Goal: Task Accomplishment & Management: Use online tool/utility

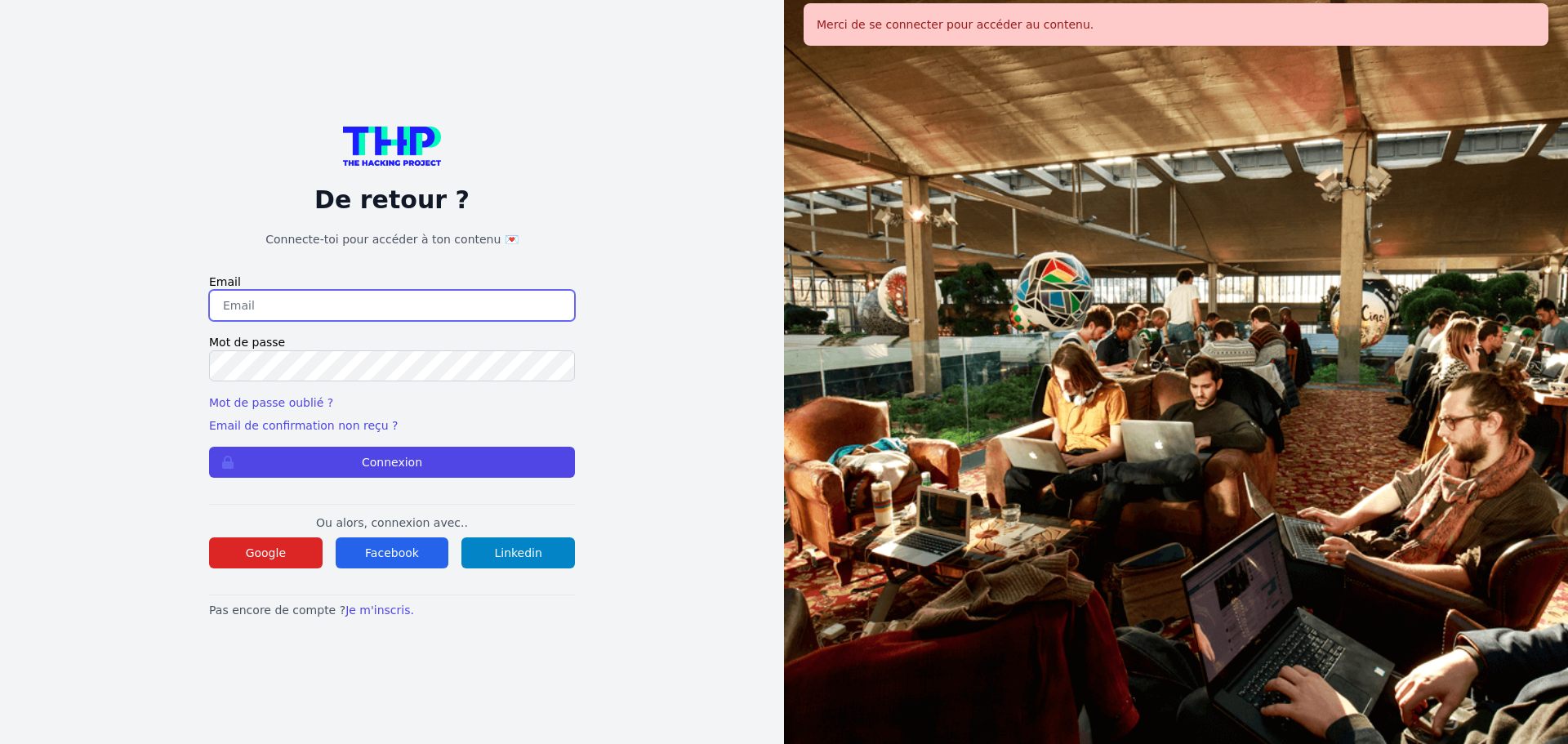
click at [353, 303] on input "email" at bounding box center [392, 305] width 366 height 31
type input "melody_stephan@icloud.com"
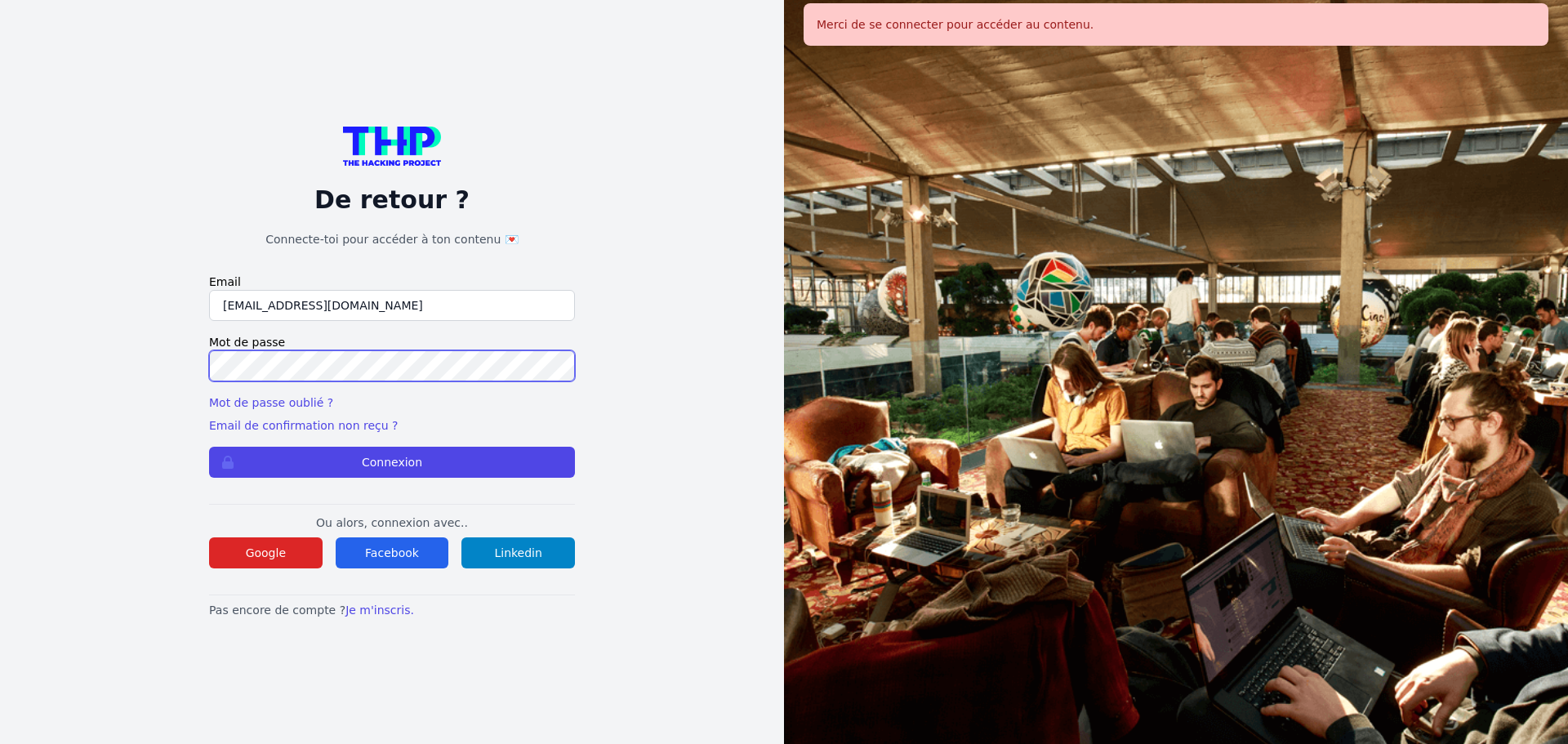
click at [209, 447] on button "Connexion" at bounding box center [392, 463] width 366 height 31
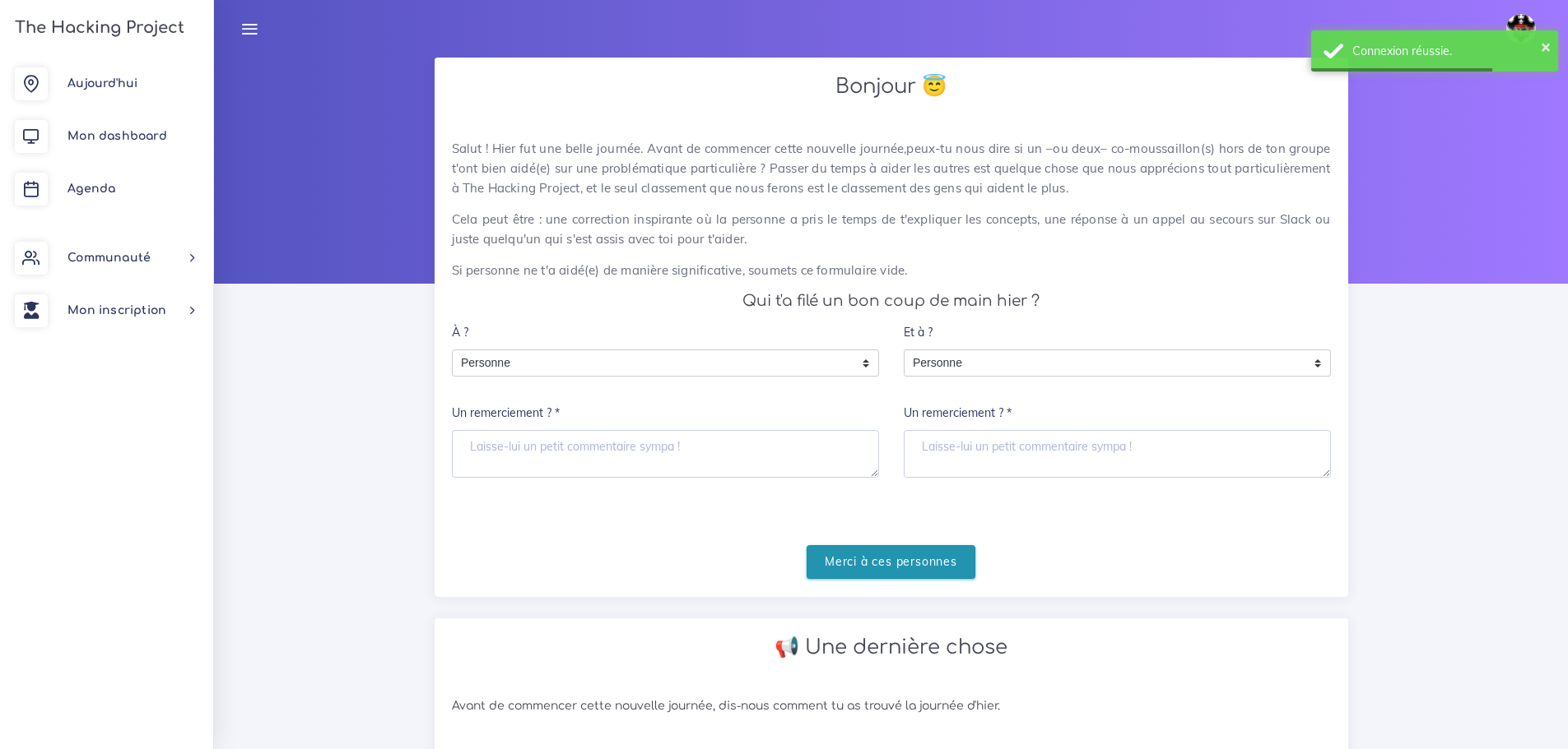
click at [890, 553] on input "Merci à ces personnes" at bounding box center [890, 562] width 169 height 34
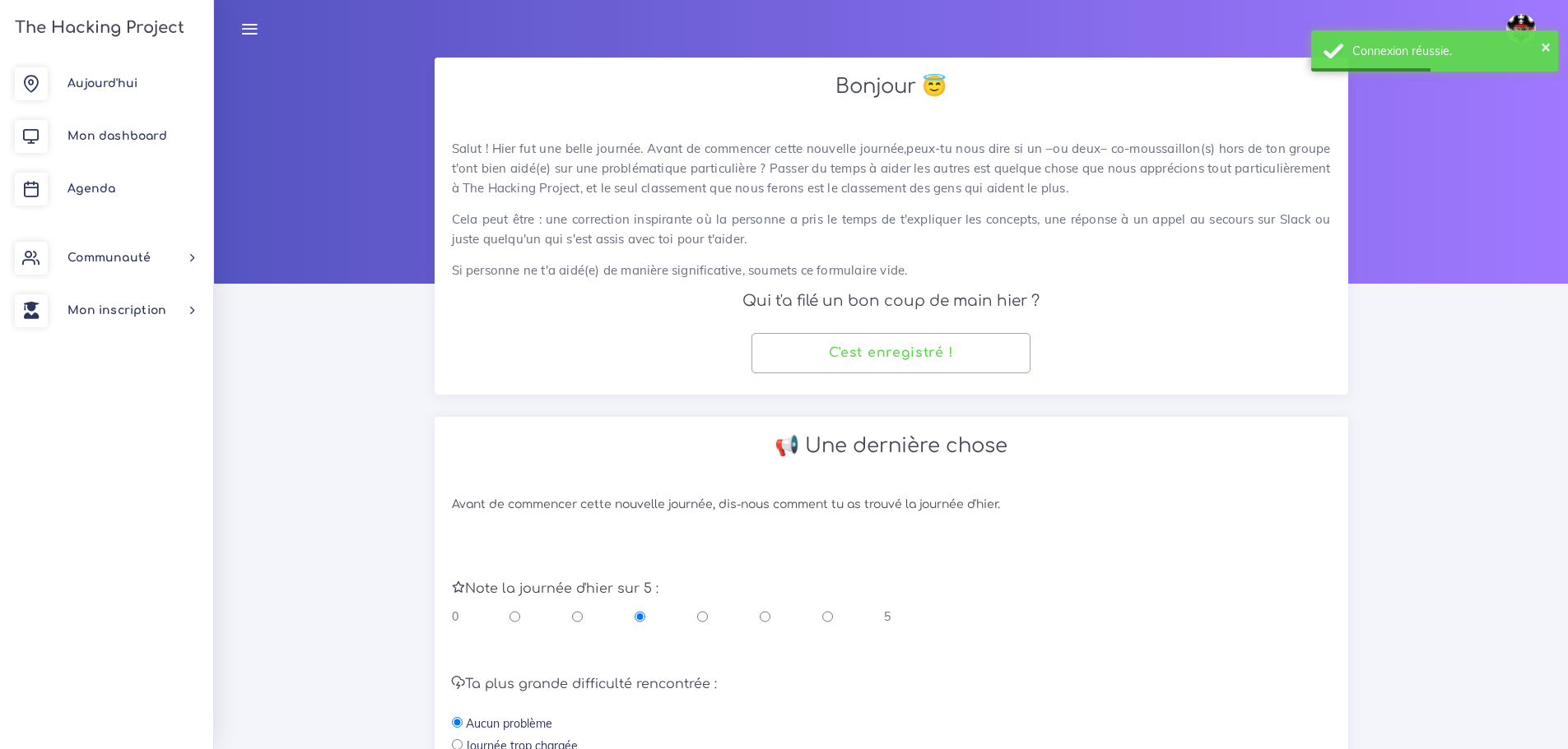
click at [765, 612] on input "radio" at bounding box center [765, 616] width 10 height 16
radio input "true"
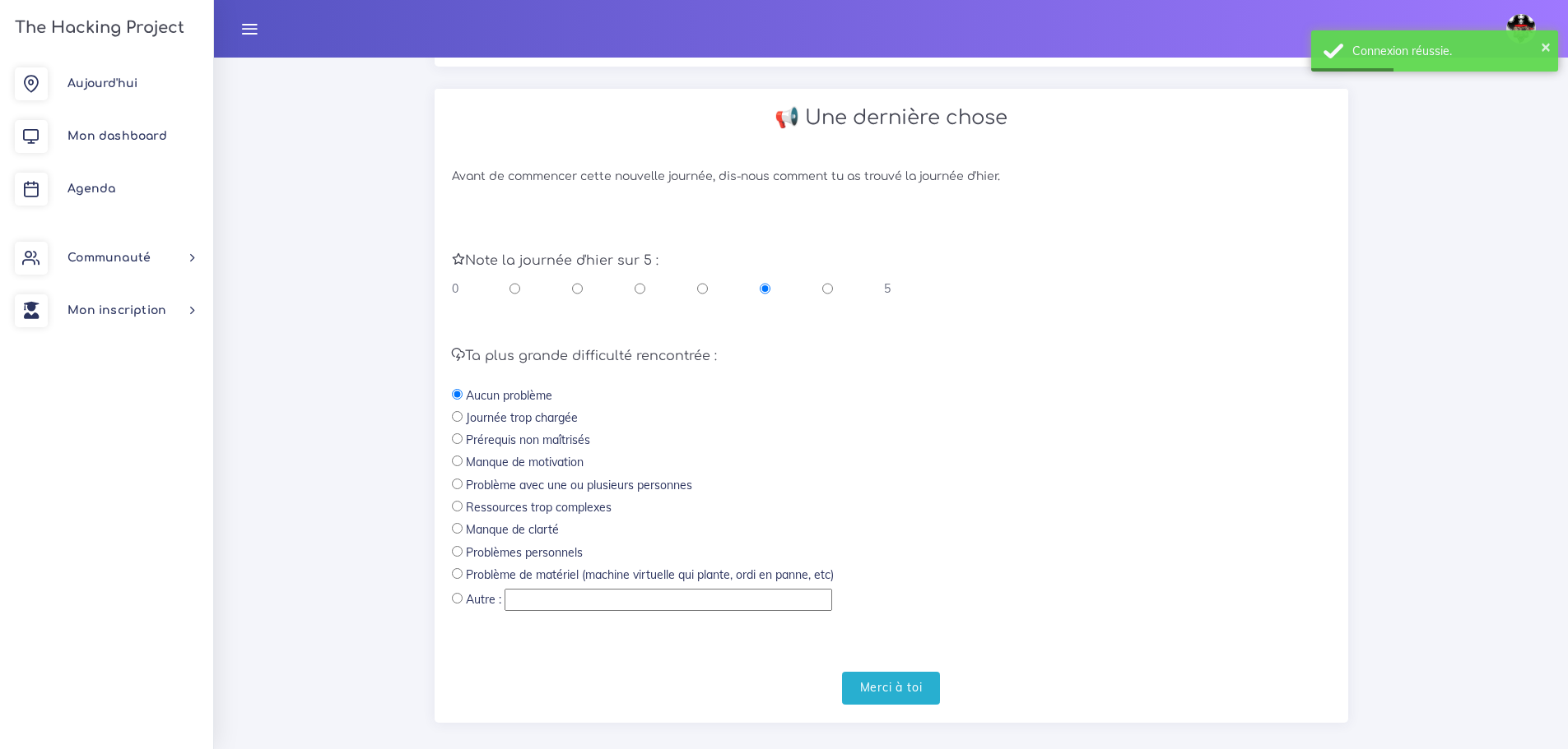
scroll to position [349, 0]
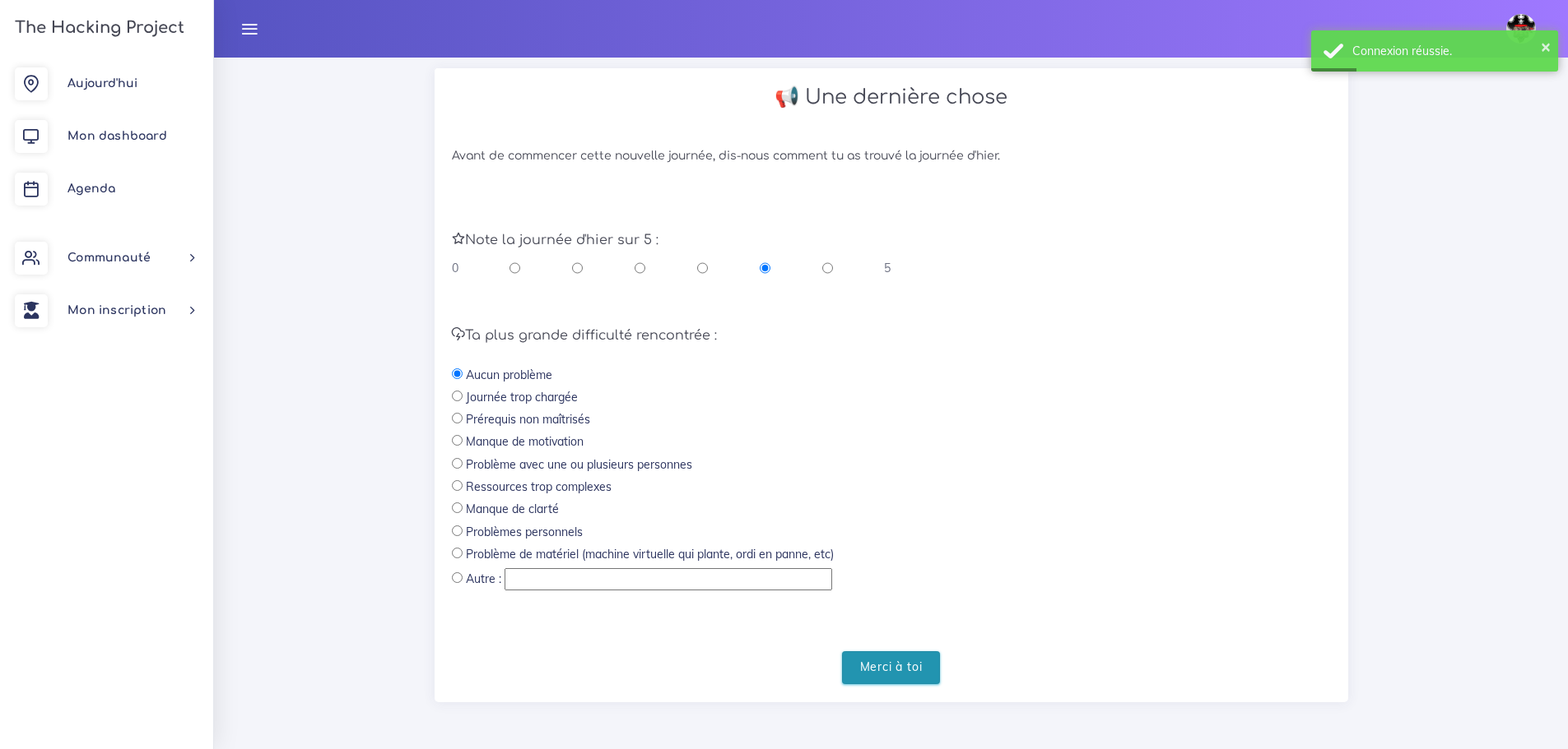
click at [897, 663] on input "Merci à toi" at bounding box center [891, 668] width 99 height 34
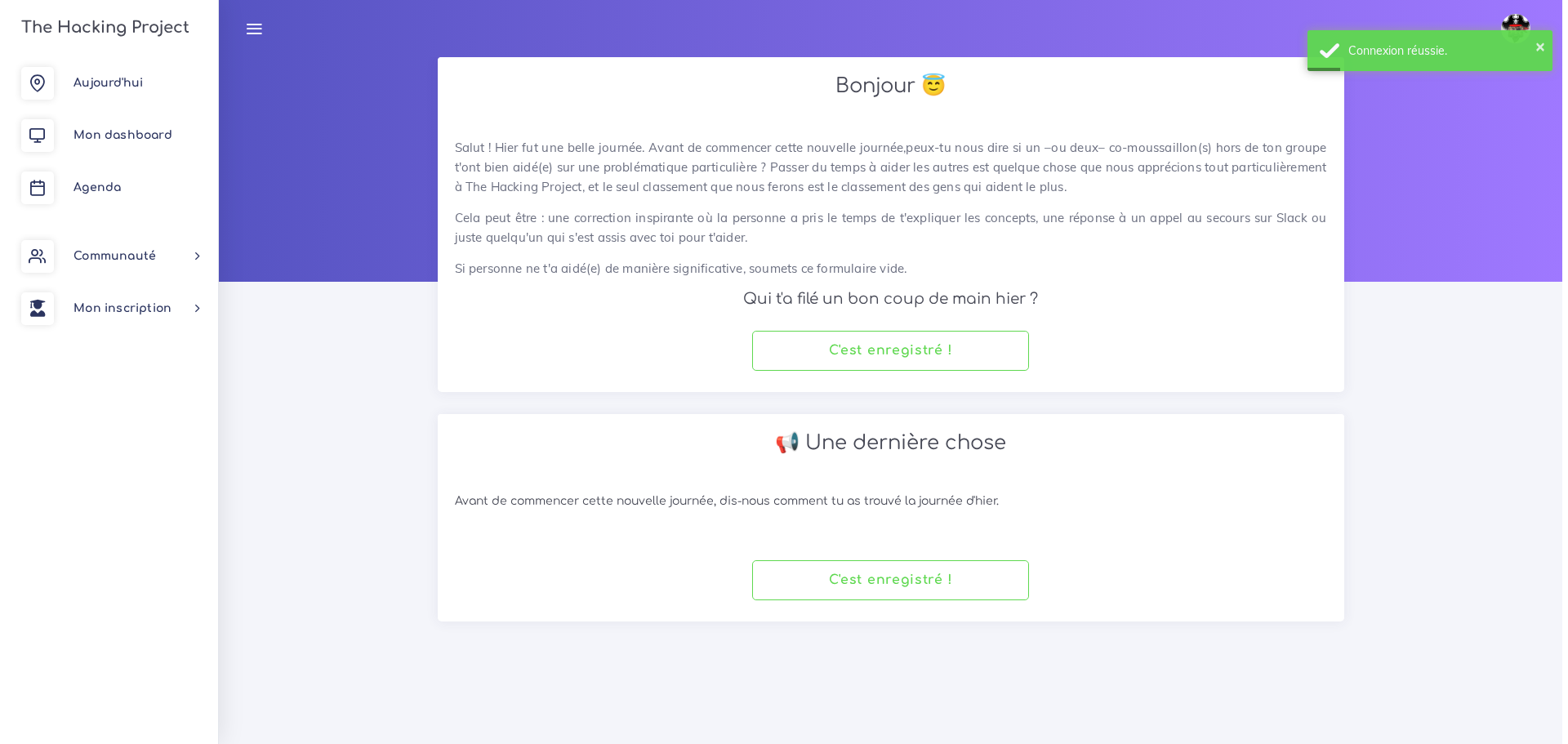
scroll to position [0, 0]
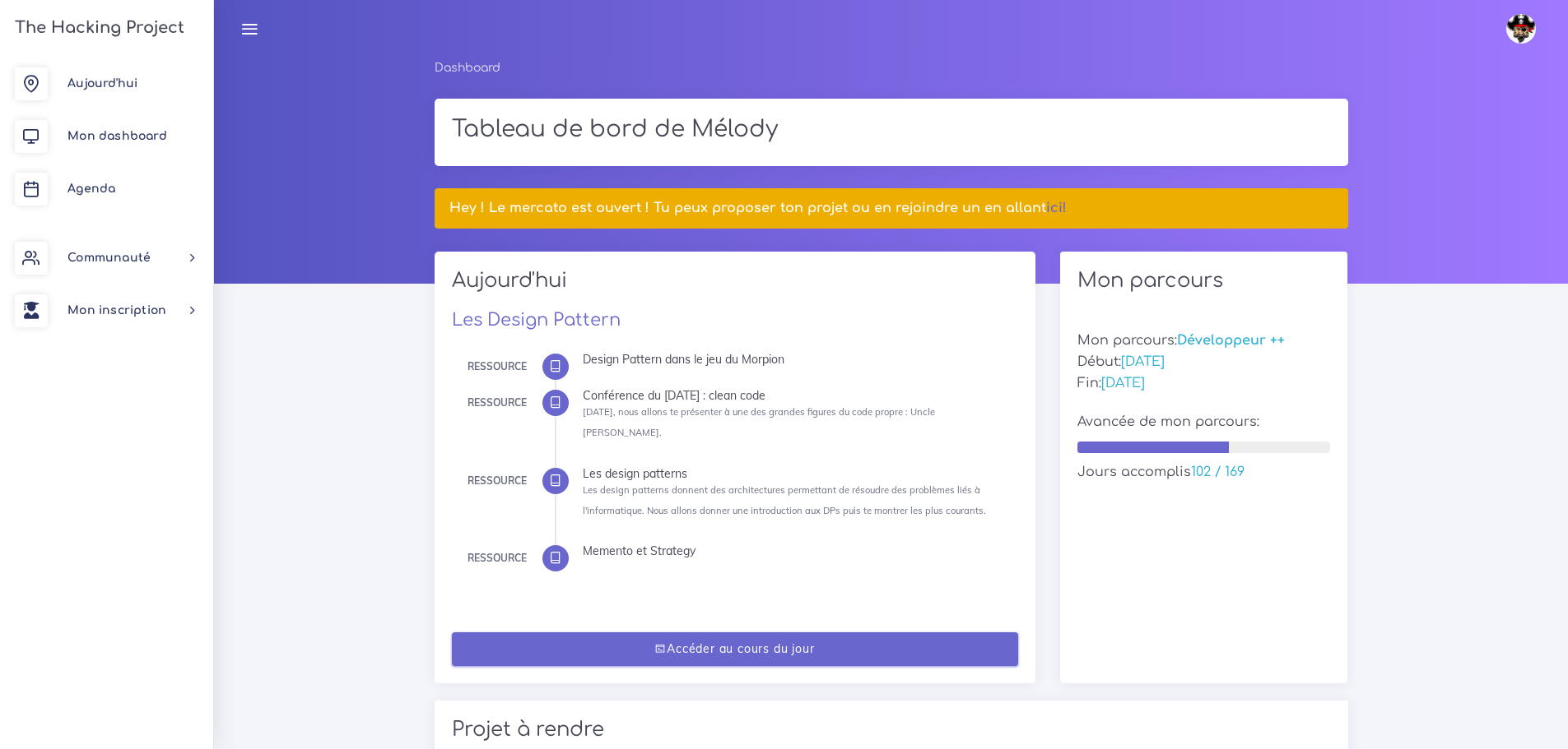
click at [823, 632] on link "Accéder au cours du jour" at bounding box center [735, 649] width 566 height 34
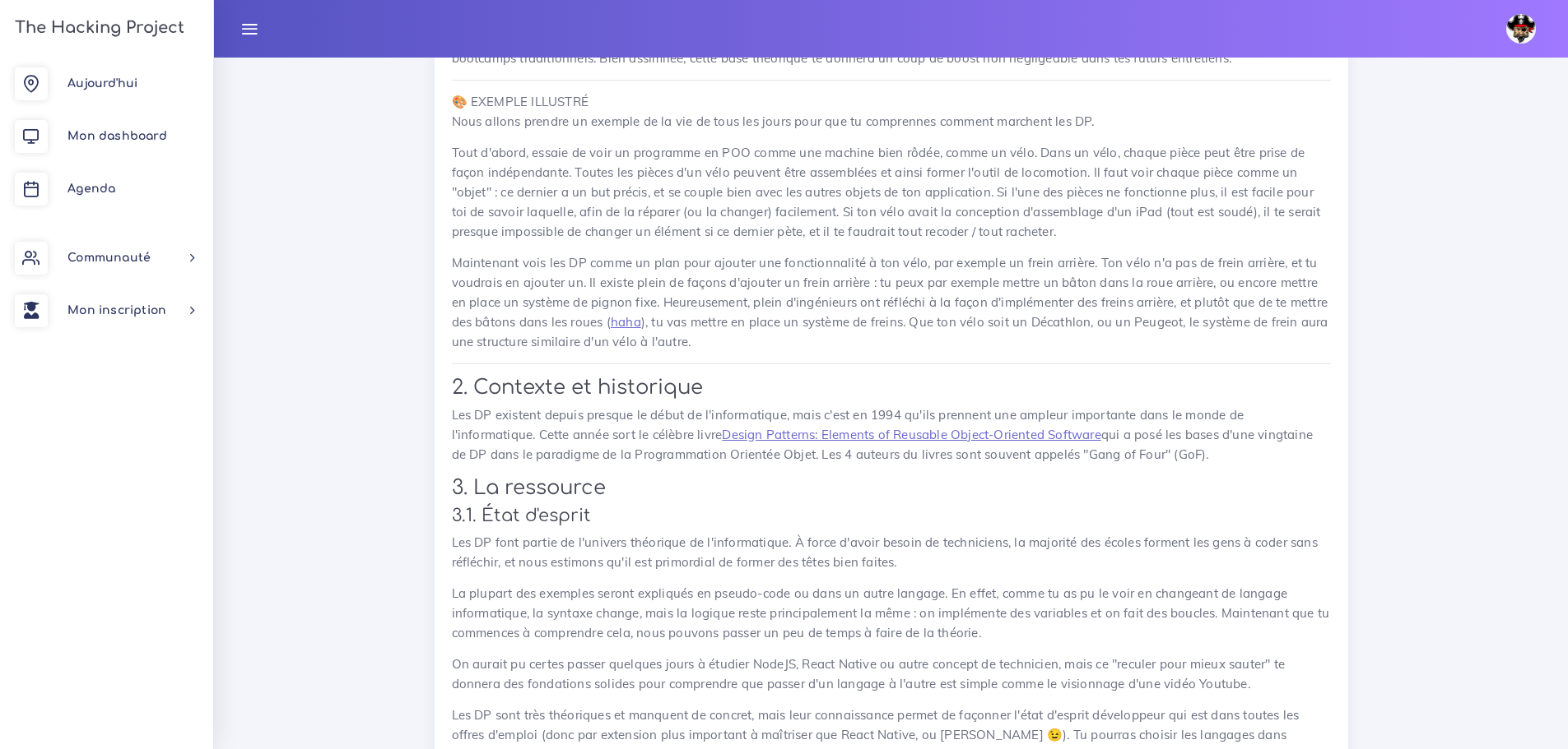
scroll to position [2467, 0]
